Goal: Navigation & Orientation: Find specific page/section

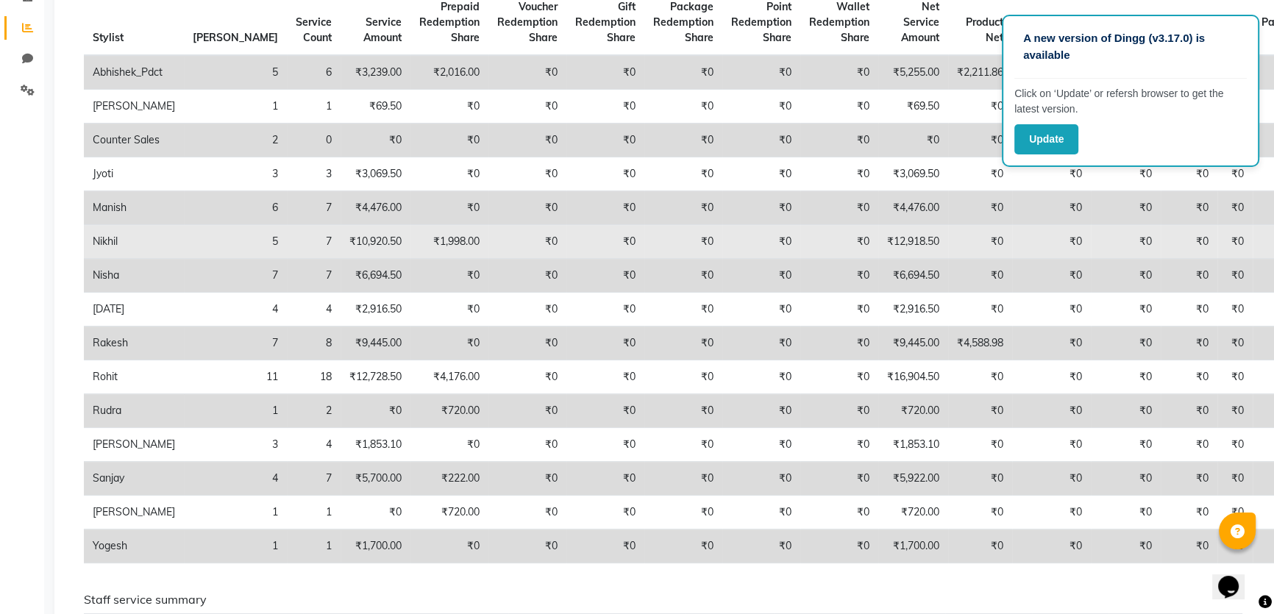
click at [800, 231] on td "₹0" at bounding box center [839, 242] width 78 height 34
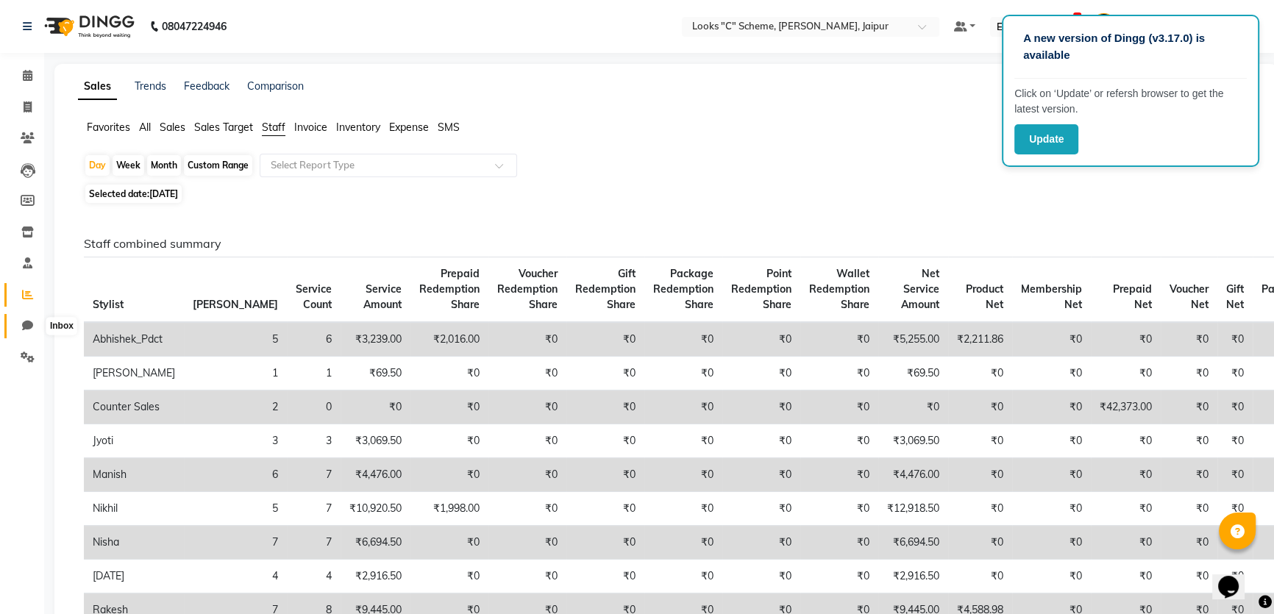
click at [31, 326] on icon at bounding box center [27, 325] width 11 height 11
select select "100"
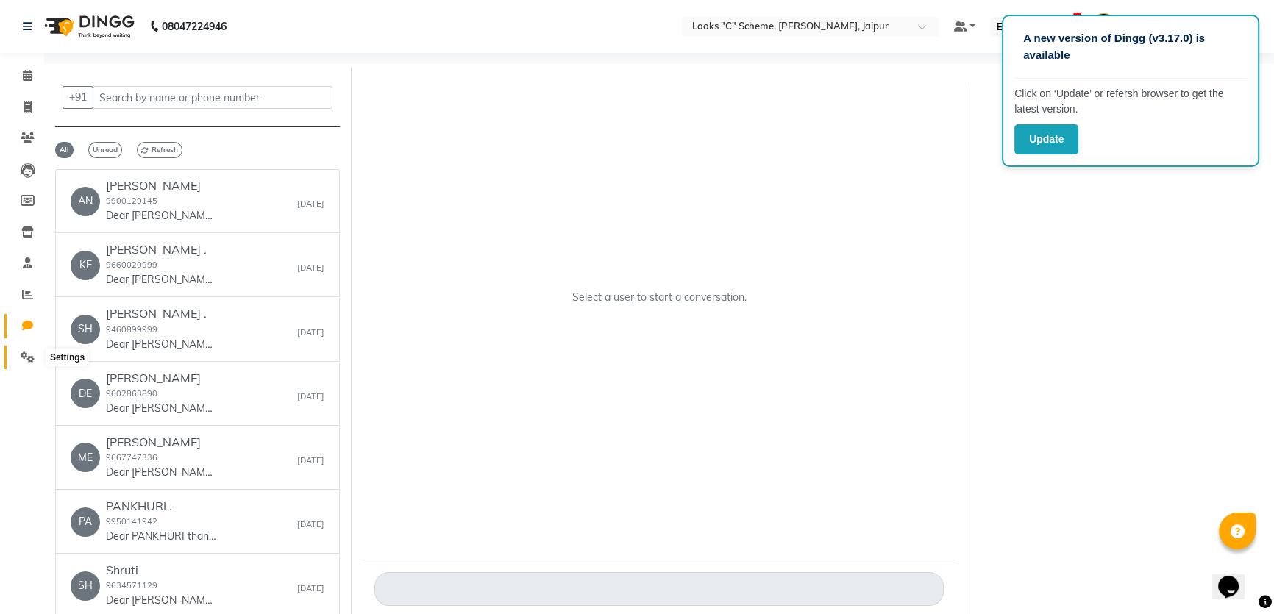
click at [28, 352] on icon at bounding box center [28, 357] width 14 height 11
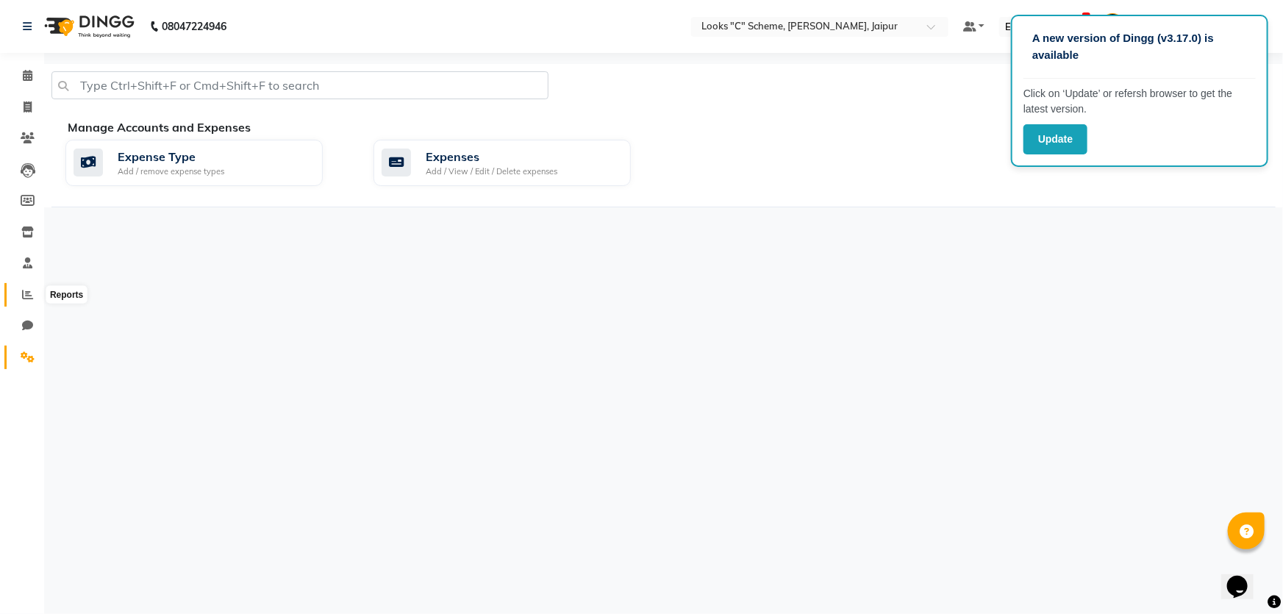
click at [24, 288] on span at bounding box center [28, 295] width 26 height 17
